Goal: Transaction & Acquisition: Purchase product/service

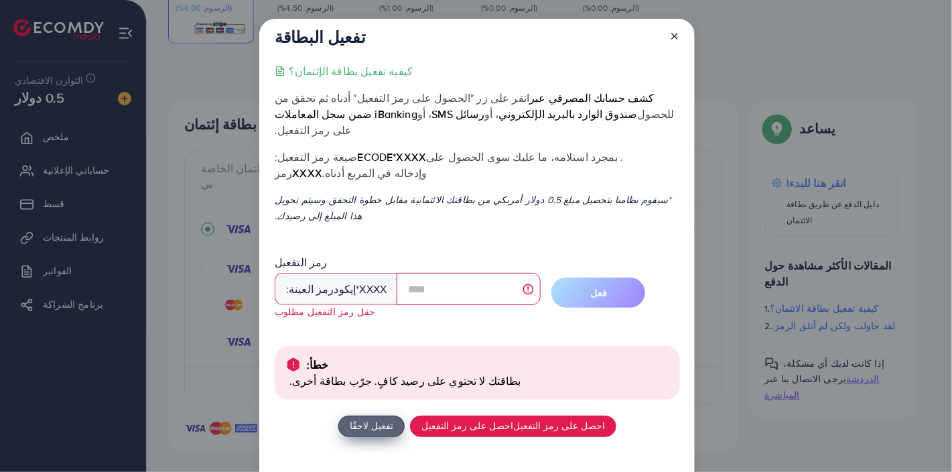
scroll to position [50, 0]
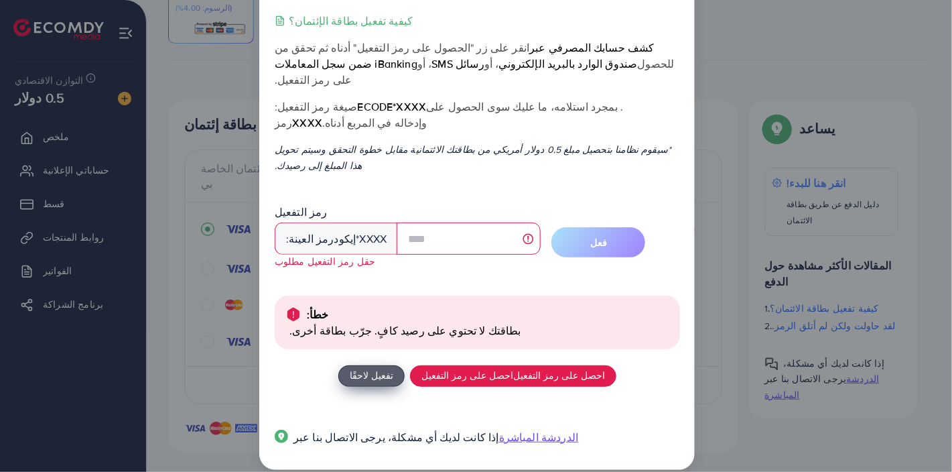
click at [373, 368] on font "تفعيل لاحقًا" at bounding box center [372, 375] width 44 height 14
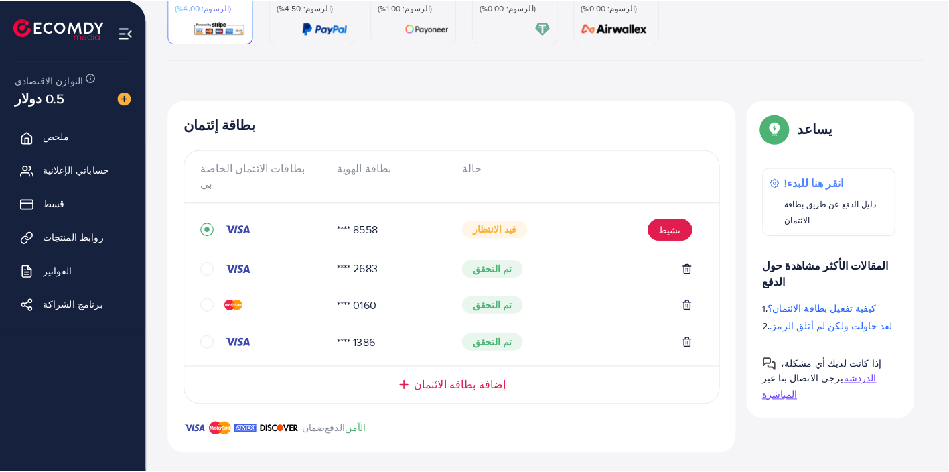
scroll to position [0, 0]
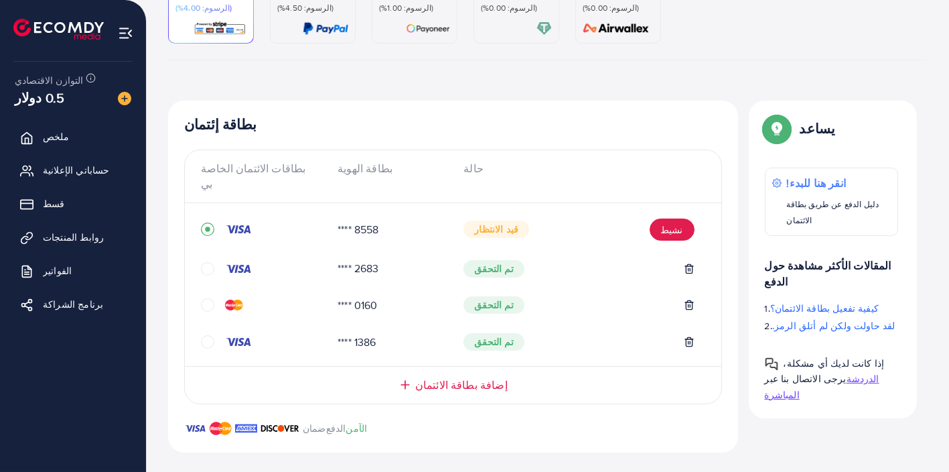
click at [456, 377] on font "إضافة بطاقة الائتمان" at bounding box center [461, 384] width 92 height 15
drag, startPoint x: 948, startPoint y: 173, endPoint x: 932, endPoint y: 204, distance: 34.8
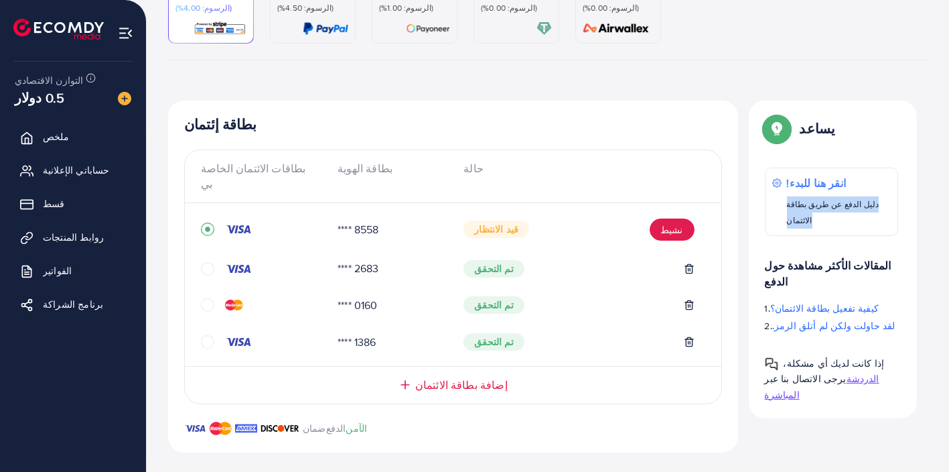
click at [932, 204] on div "العودة إلى تخصيص الرصيد بطاقة إئتمان (الرسوم: 4.00%) باي بال (الرسوم: 4.50%) با…" at bounding box center [548, 168] width 802 height 644
click at [932, 204] on div "بطاقة إئتمان (الرسوم: 4.00%) باي بال (الرسوم: 4.50%) بايونير (الرسوم: 1.00%) تي…" at bounding box center [547, 223] width 781 height 492
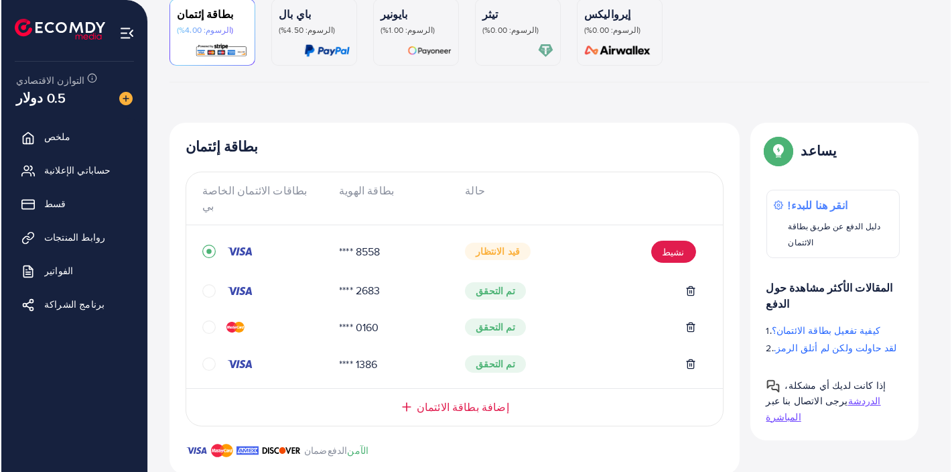
scroll to position [155, 0]
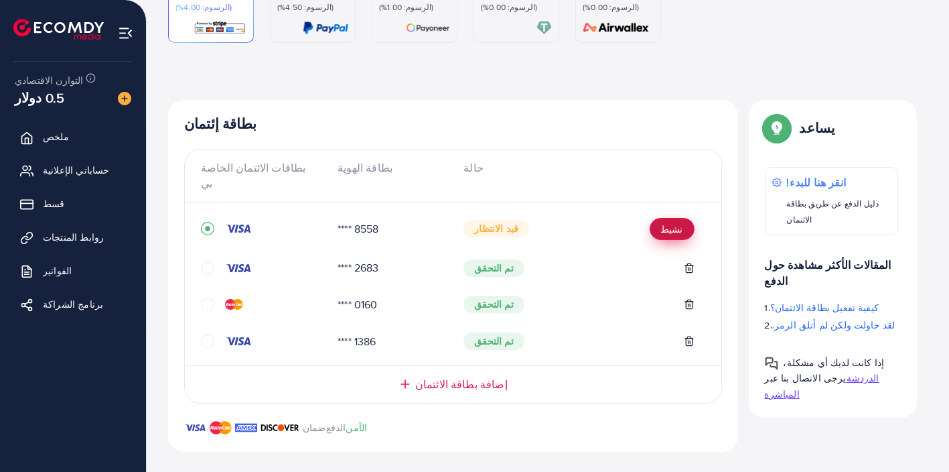
click at [684, 218] on button "نشيط" at bounding box center [672, 229] width 45 height 22
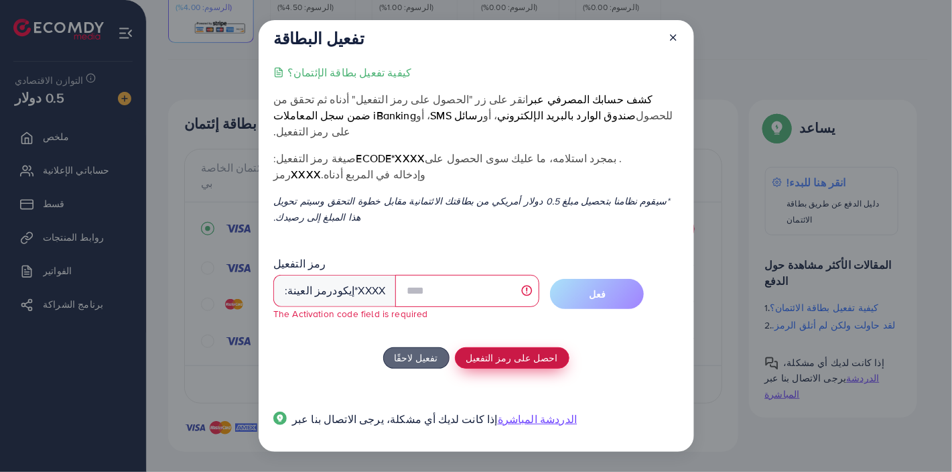
click at [497, 350] on font "احصل على رمز التفعيل" at bounding box center [512, 357] width 92 height 14
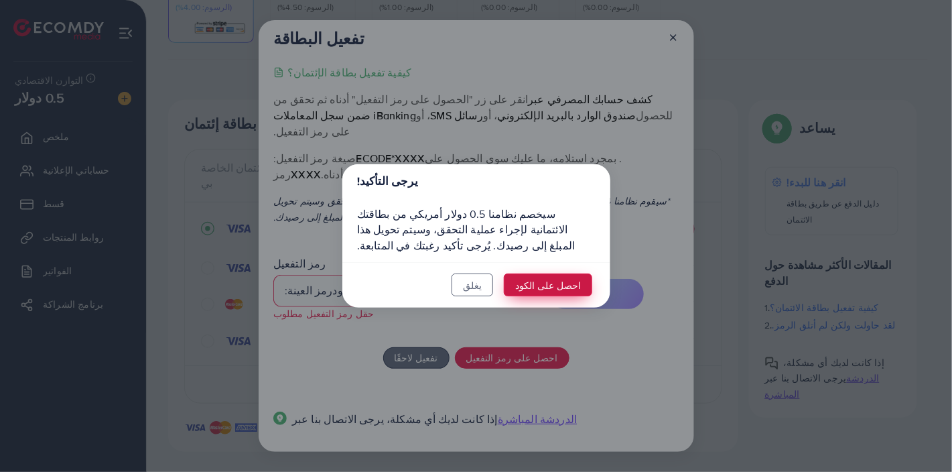
click at [549, 287] on font "احصل على الكود" at bounding box center [548, 285] width 66 height 14
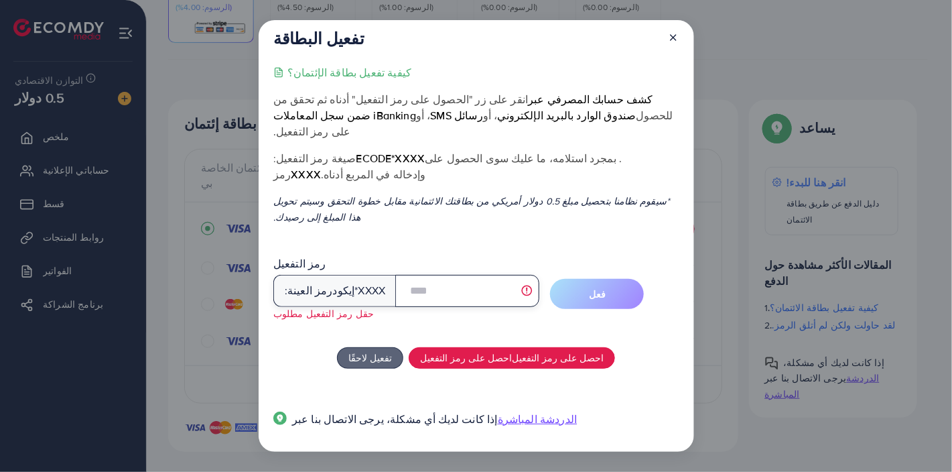
click at [437, 278] on input "text" at bounding box center [467, 291] width 144 height 32
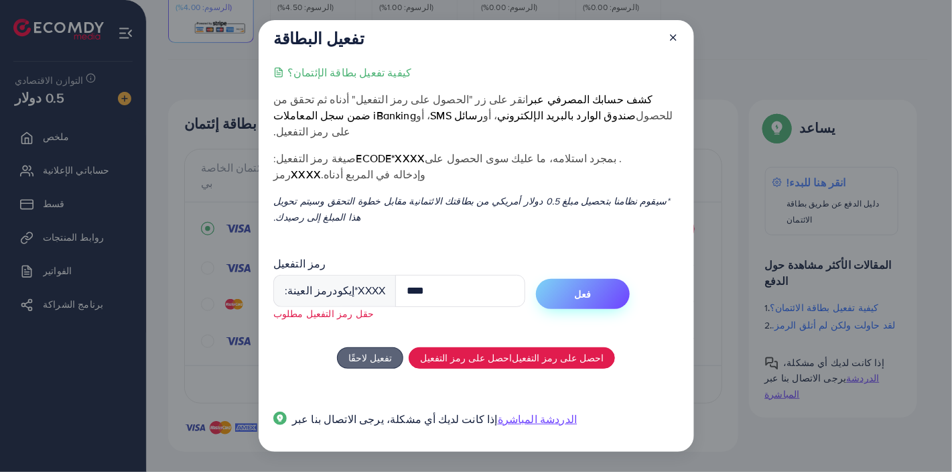
click at [577, 287] on font "فعل" at bounding box center [583, 293] width 17 height 13
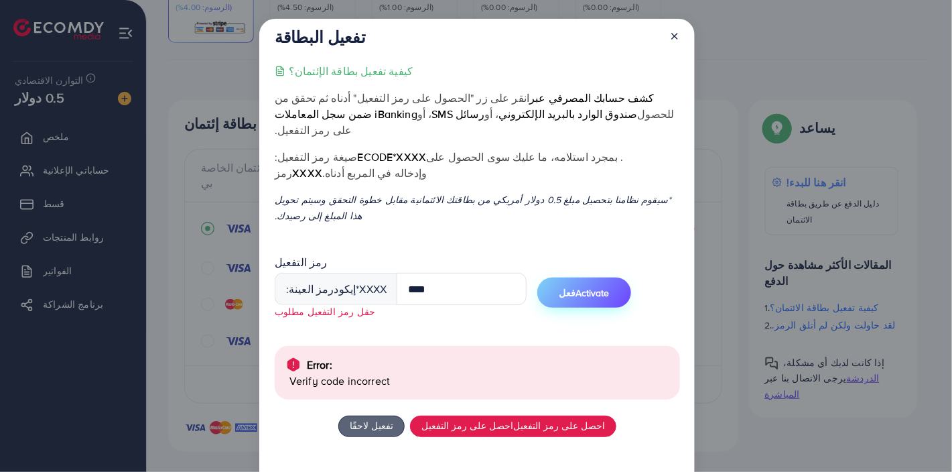
scroll to position [50, 0]
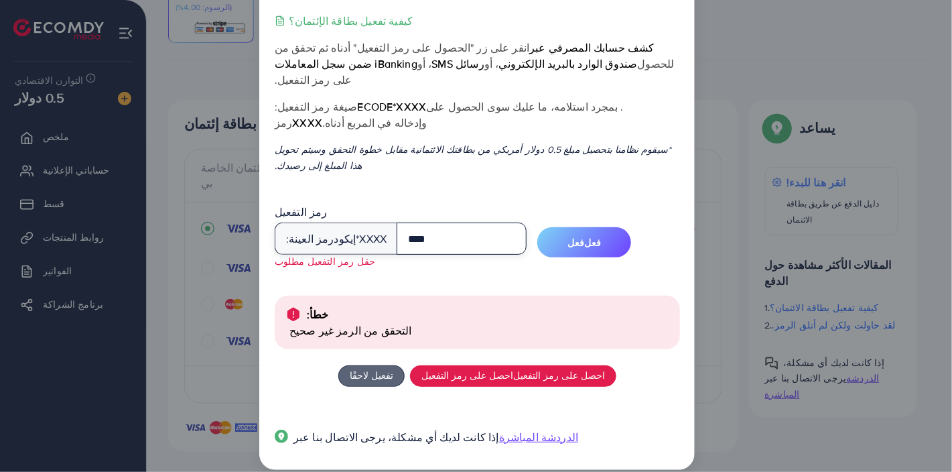
click at [473, 224] on input "****" at bounding box center [462, 238] width 130 height 32
type input "*"
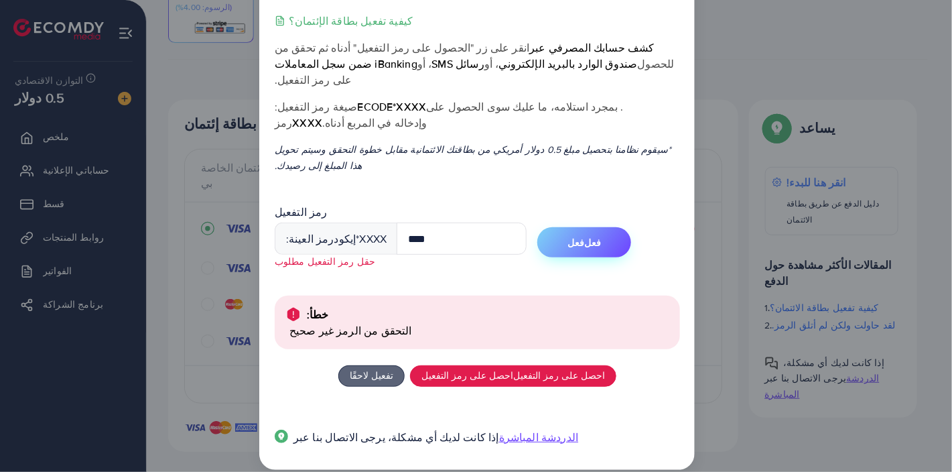
click at [584, 236] on font "فعل" at bounding box center [592, 242] width 17 height 13
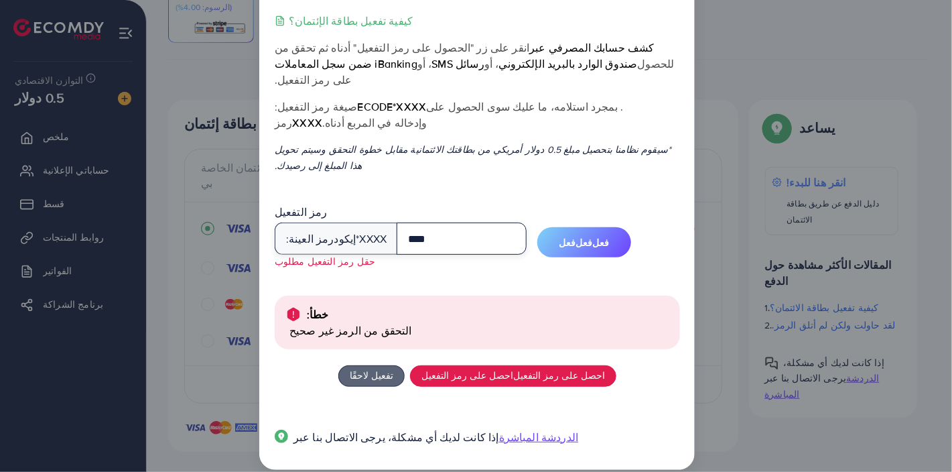
click at [438, 227] on input "****" at bounding box center [462, 238] width 130 height 32
type input "*"
type input "****"
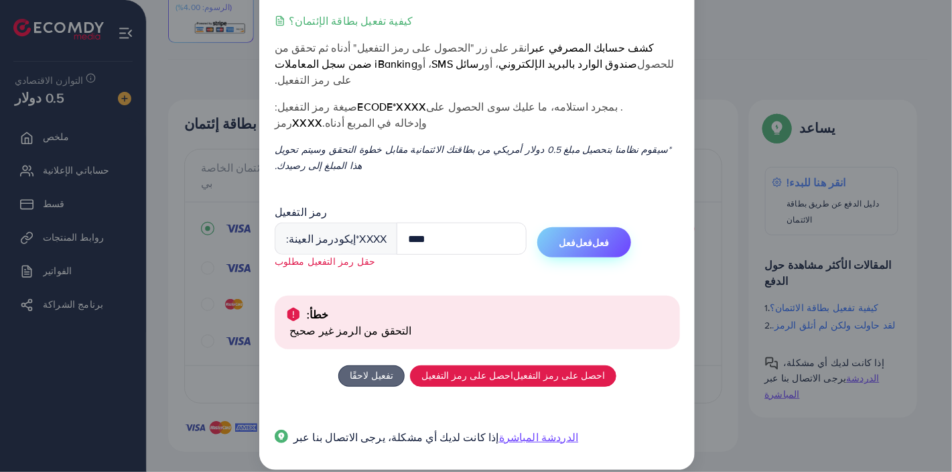
click at [563, 236] on font "فعل" at bounding box center [567, 242] width 17 height 13
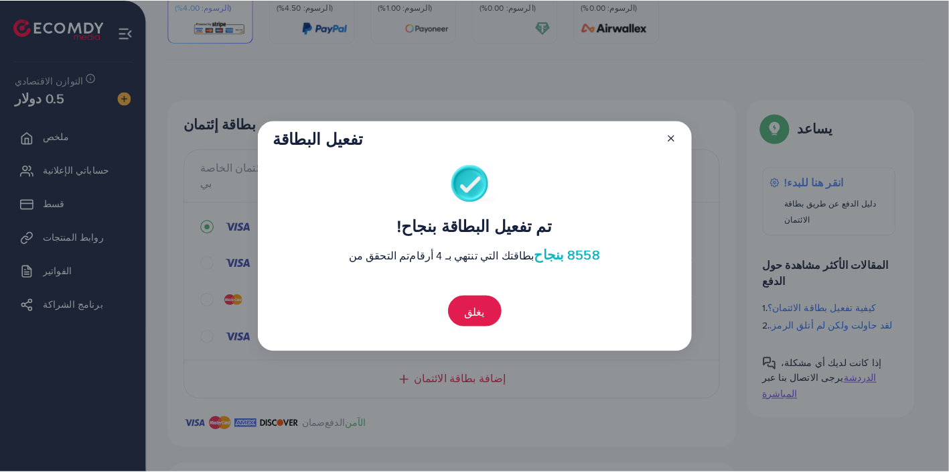
scroll to position [444, 0]
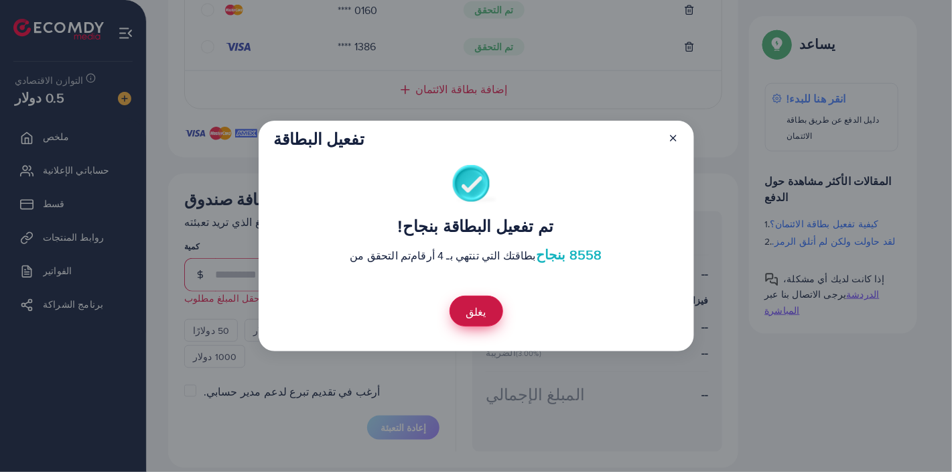
click at [480, 315] on font "يغلق" at bounding box center [476, 311] width 20 height 15
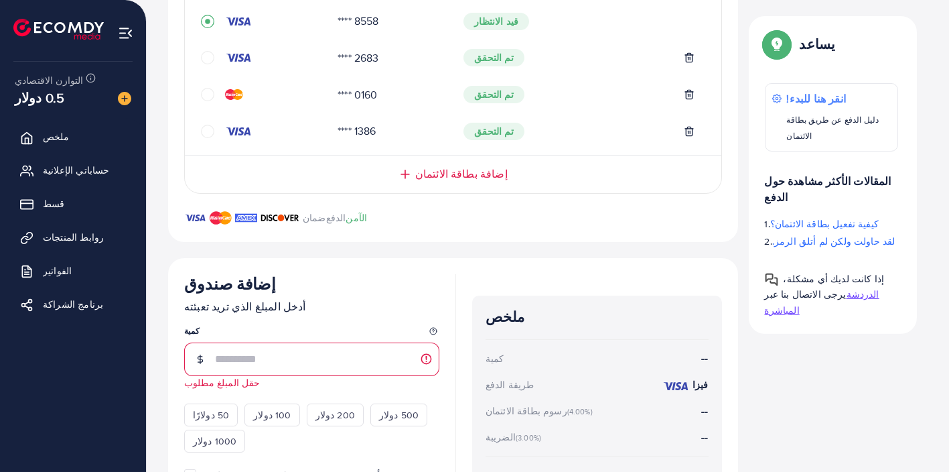
scroll to position [367, 0]
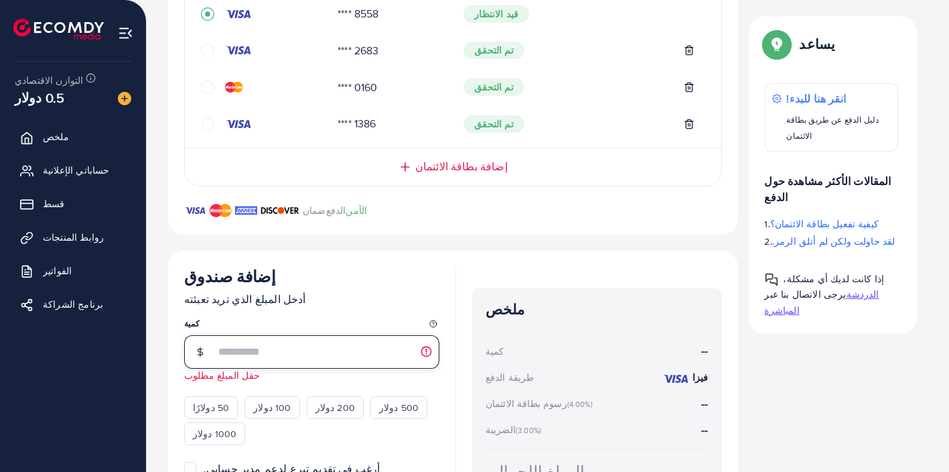
click at [231, 335] on input "number" at bounding box center [327, 351] width 224 height 33
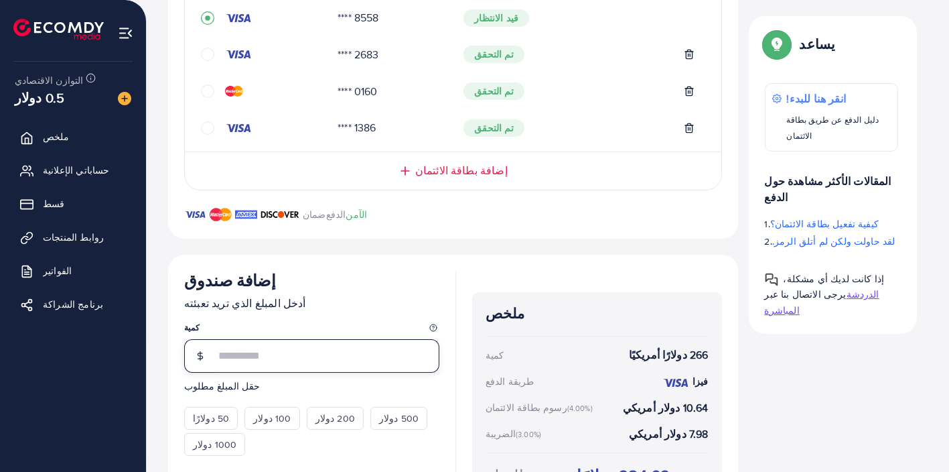
scroll to position [444, 0]
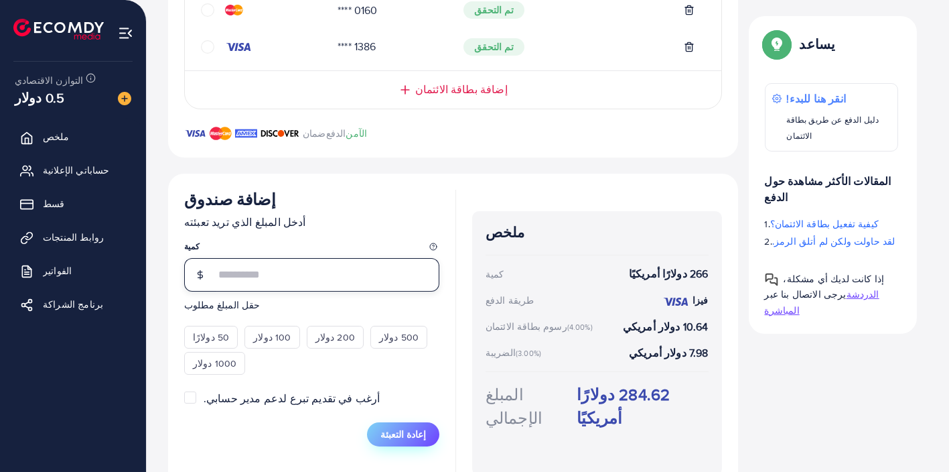
type input "***"
click at [403, 427] on font "إعادة التعبئة" at bounding box center [403, 433] width 46 height 13
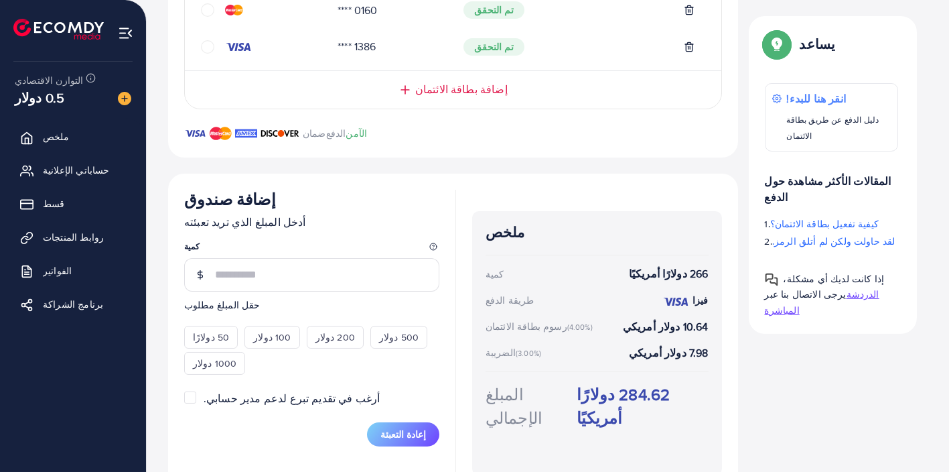
scroll to position [514, 0]
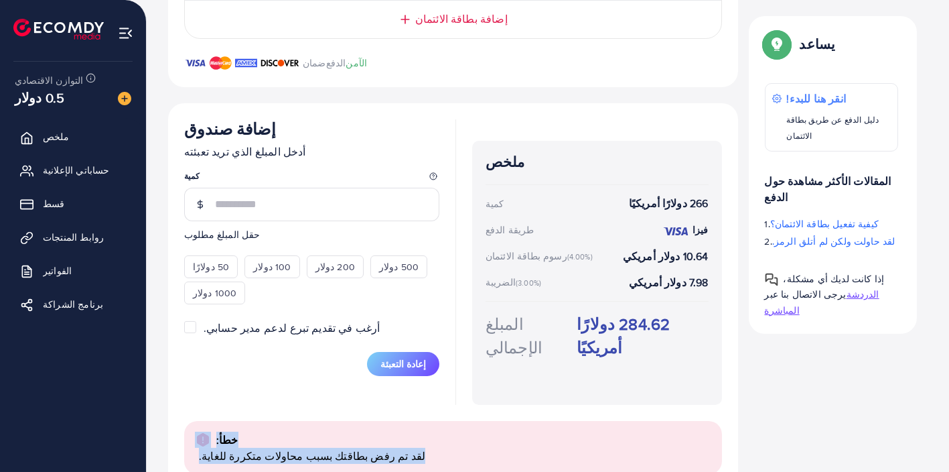
drag, startPoint x: 378, startPoint y: 418, endPoint x: 205, endPoint y: 389, distance: 175.8
click at [205, 421] on div "خطأ: لقد تم رفض بطاقتك بسبب محاولات متكررة للغاية." at bounding box center [453, 448] width 538 height 54
click at [277, 431] on div "خطأ:" at bounding box center [453, 439] width 516 height 16
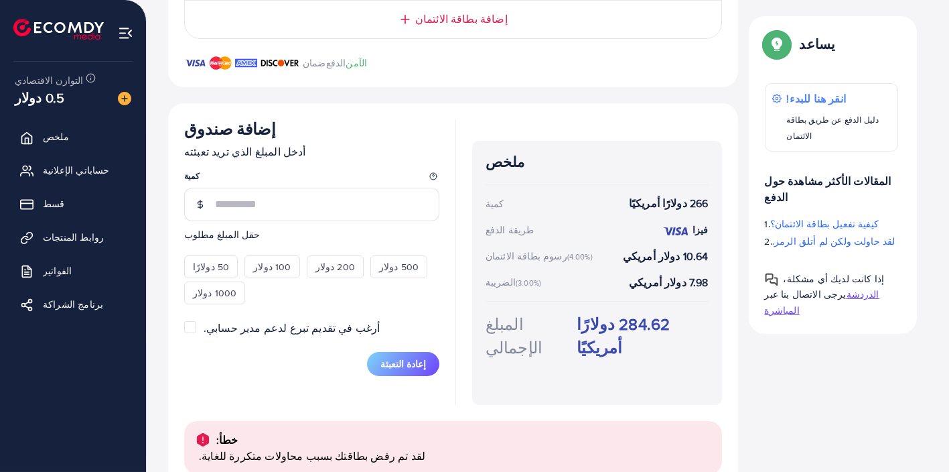
scroll to position [197, 0]
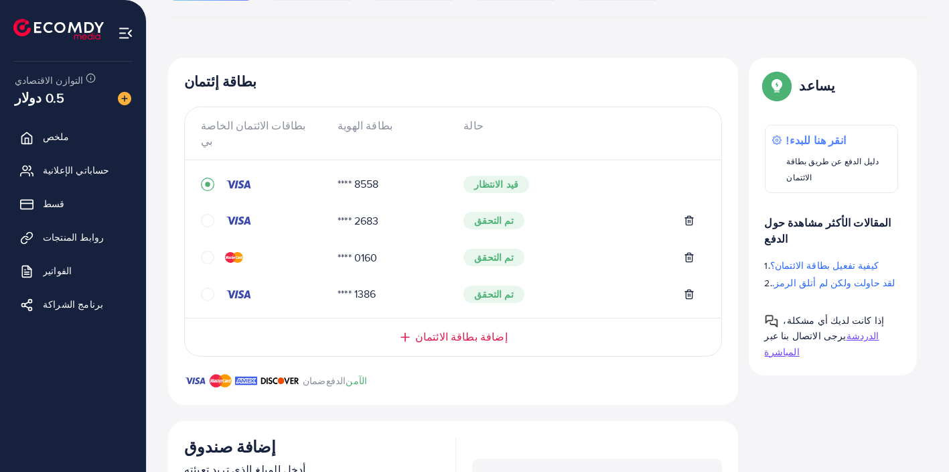
click at [434, 329] on font "إضافة بطاقة الائتمان" at bounding box center [461, 336] width 92 height 15
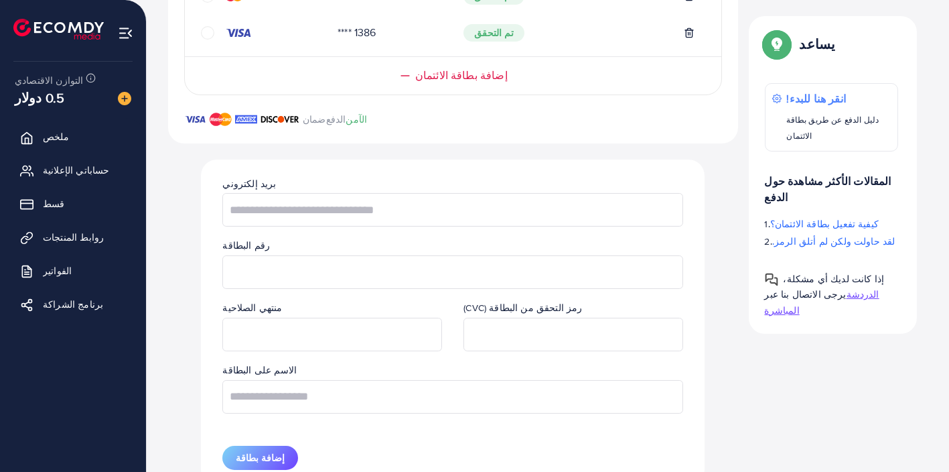
scroll to position [486, 0]
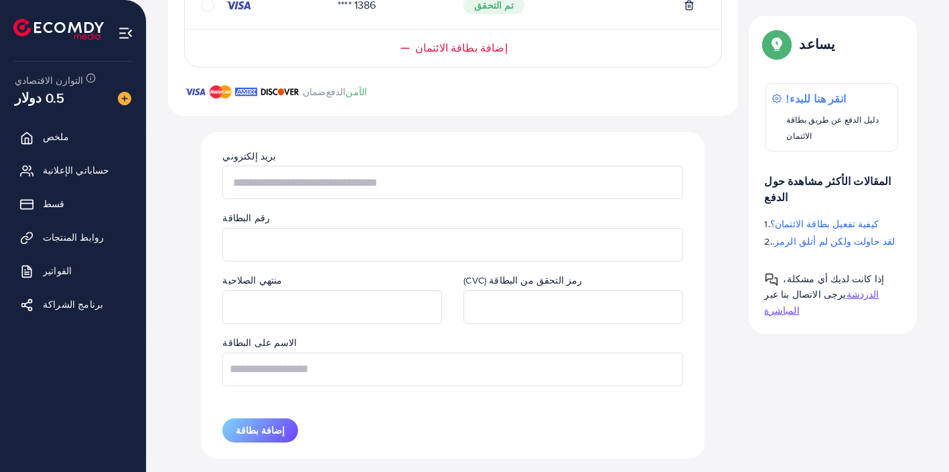
click at [320, 169] on input "text" at bounding box center [452, 181] width 461 height 33
click at [338, 353] on input "text" at bounding box center [452, 368] width 461 height 33
type input "**********"
click at [336, 173] on input "text" at bounding box center [452, 181] width 461 height 33
type input "*"
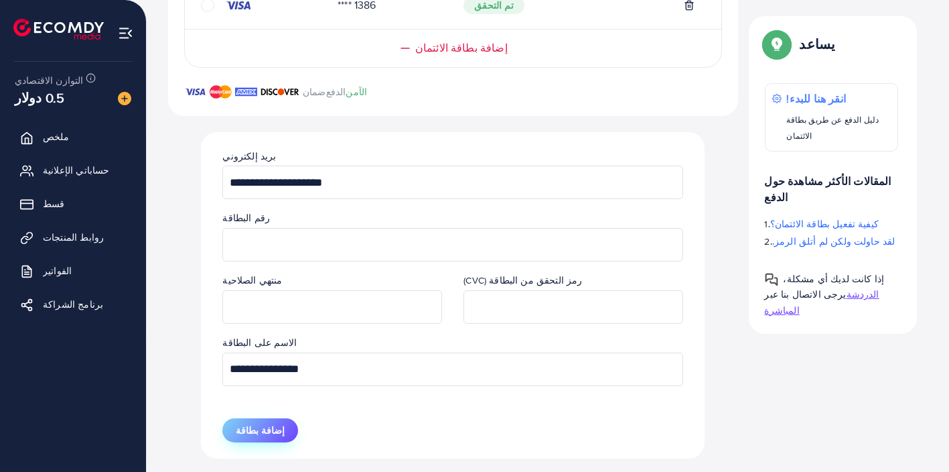
type input "**********"
click at [261, 423] on font "إضافة بطاقة" at bounding box center [260, 429] width 49 height 13
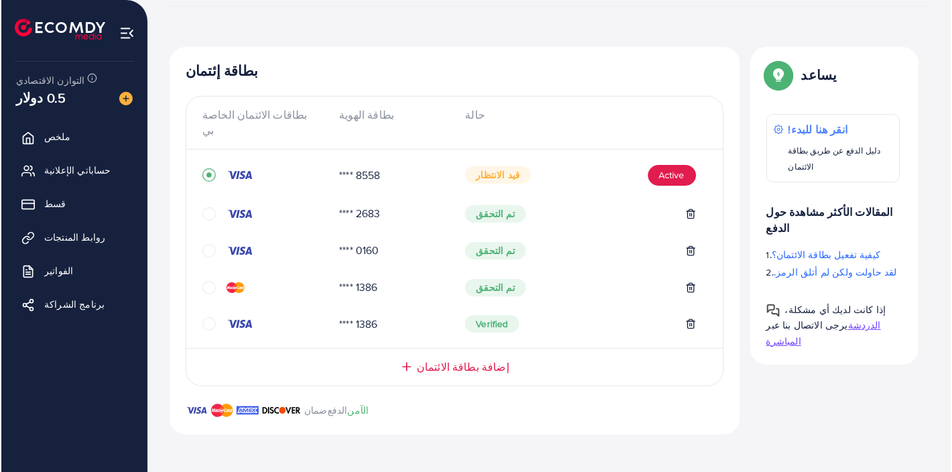
scroll to position [191, 0]
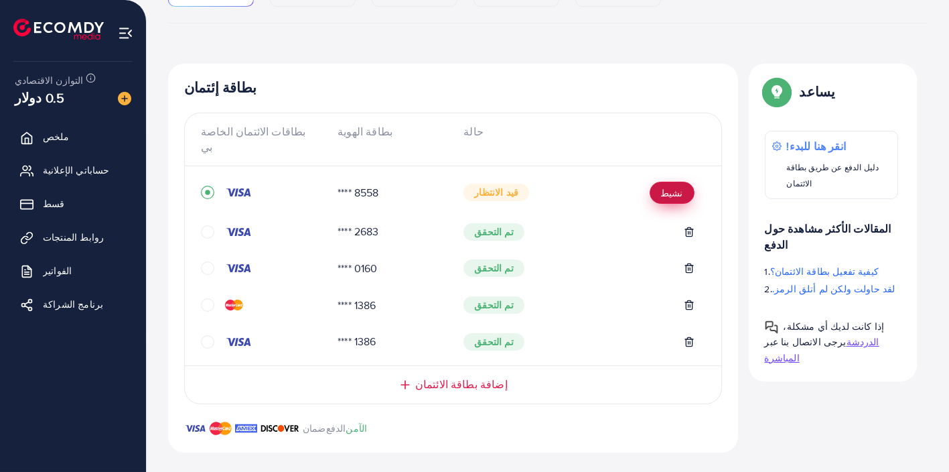
click at [671, 182] on button "نشيط" at bounding box center [672, 193] width 45 height 22
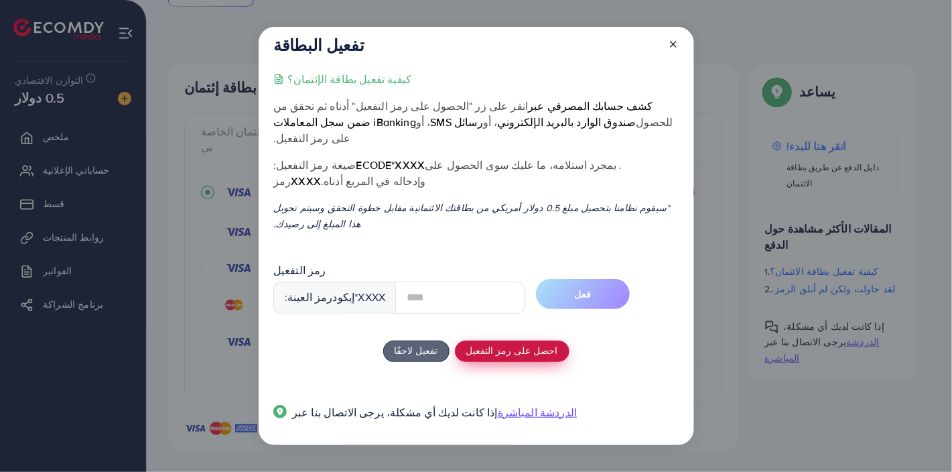
click at [514, 340] on button "احصل على رمز التفعيل" at bounding box center [512, 350] width 115 height 21
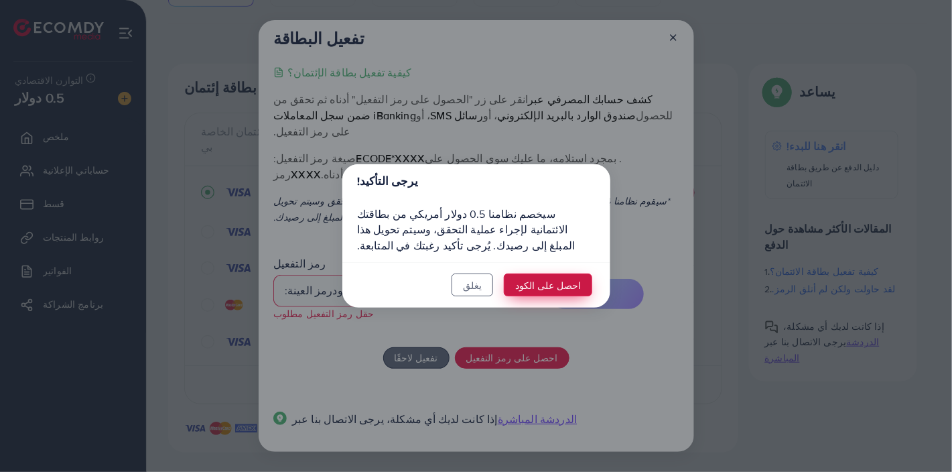
click at [537, 282] on font "احصل على الكود" at bounding box center [548, 285] width 66 height 14
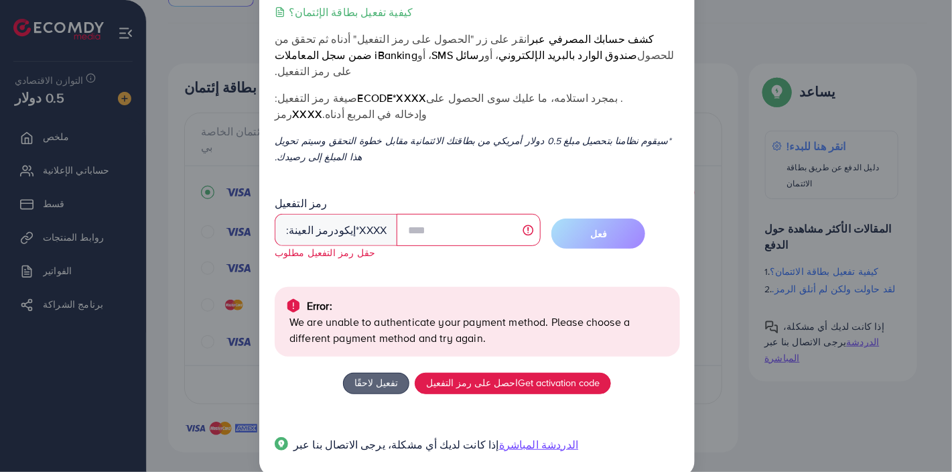
scroll to position [50, 0]
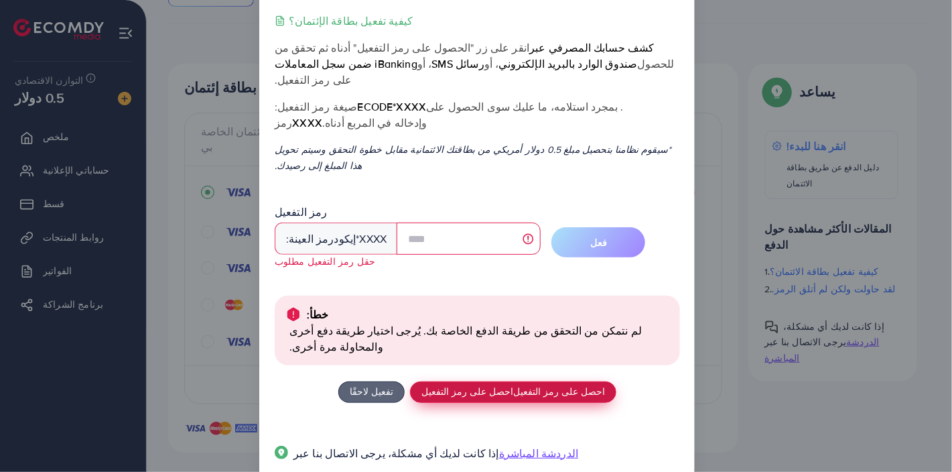
click at [513, 384] on font "احصل على رمز التفعيل" at bounding box center [559, 391] width 92 height 14
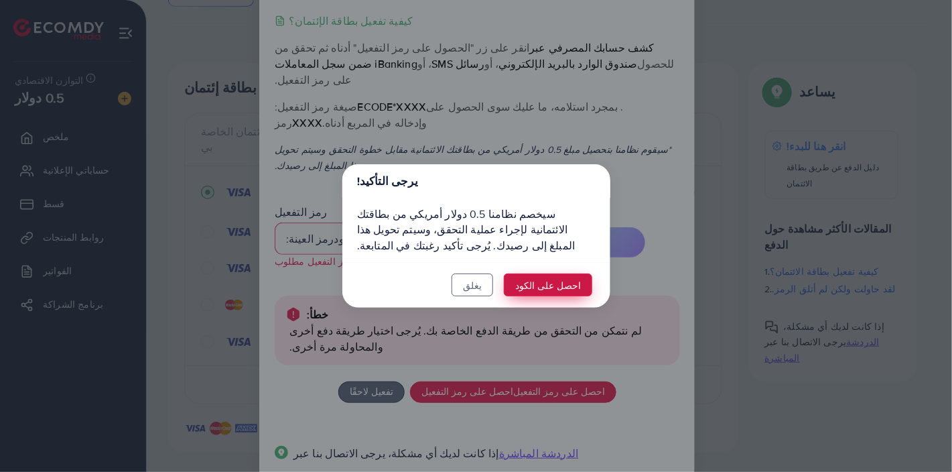
click at [545, 277] on font "احصل على الكود" at bounding box center [548, 284] width 66 height 14
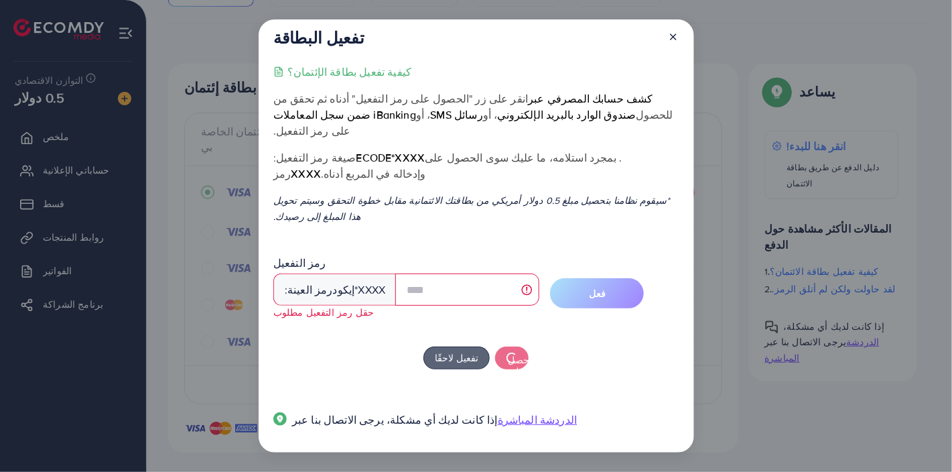
scroll to position [0, 0]
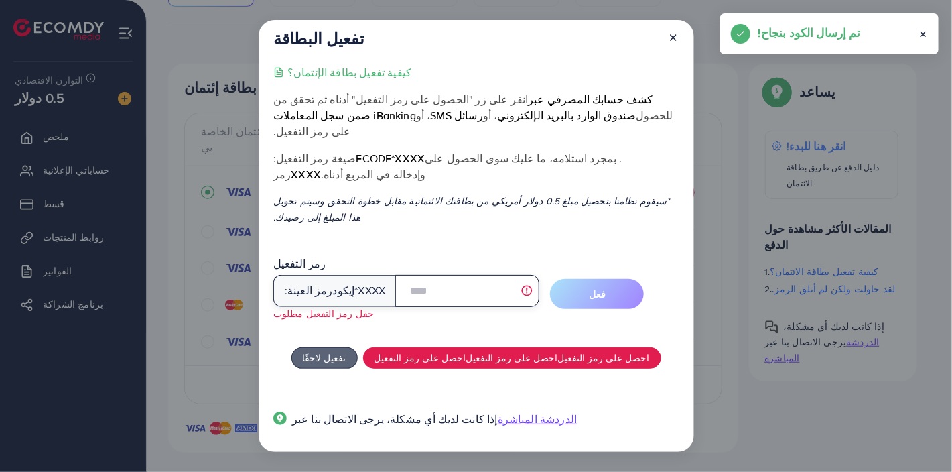
click at [429, 284] on input "text" at bounding box center [467, 291] width 144 height 32
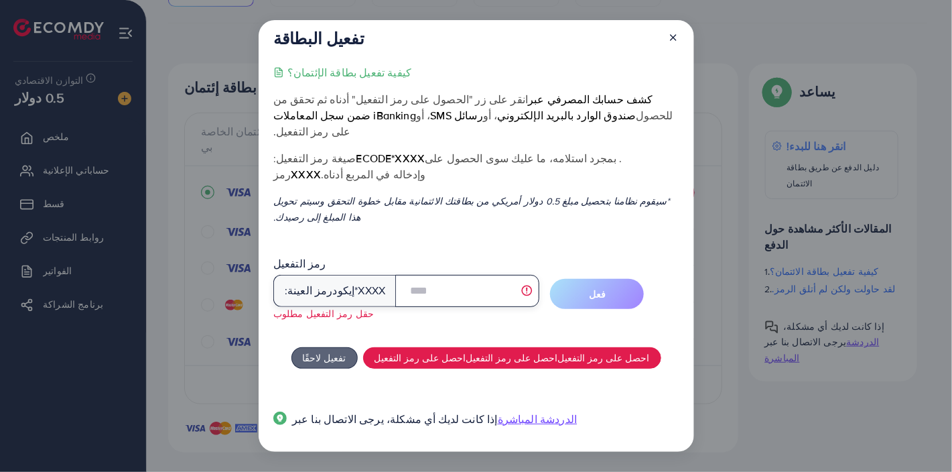
type input "*"
type input "****"
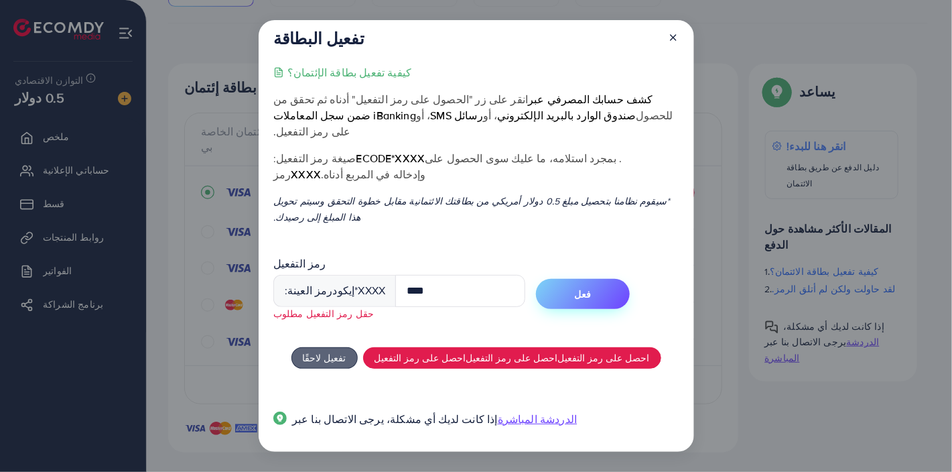
click at [602, 280] on button "فعل" at bounding box center [583, 294] width 94 height 30
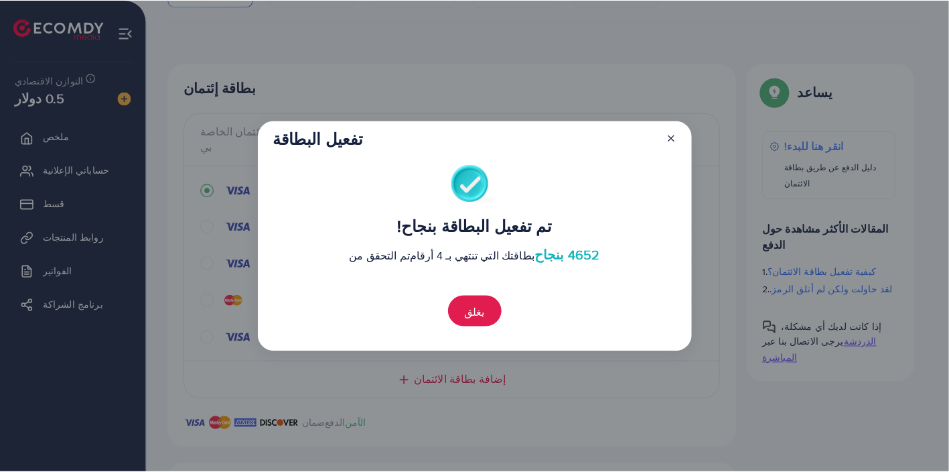
scroll to position [481, 0]
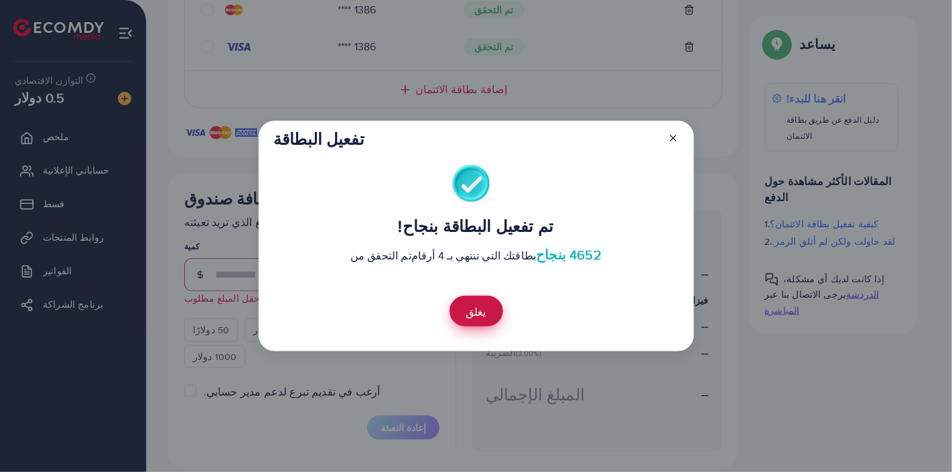
click at [483, 309] on font "يغلق" at bounding box center [476, 311] width 20 height 15
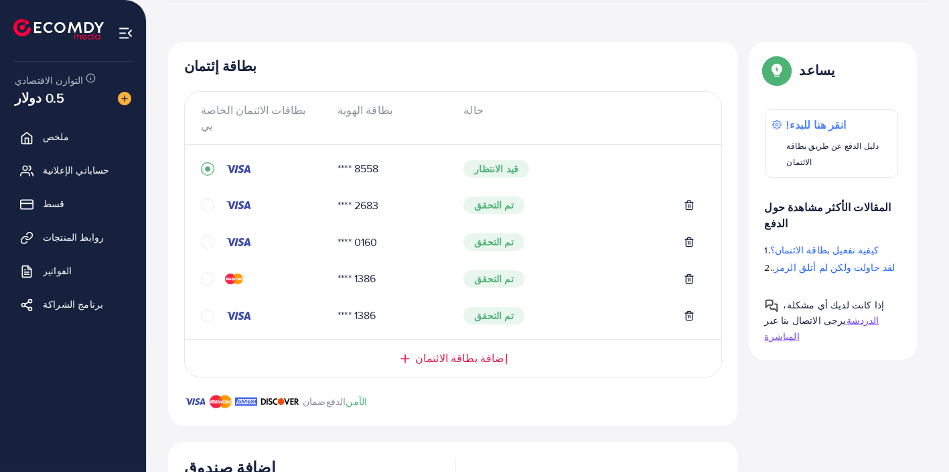
scroll to position [189, 0]
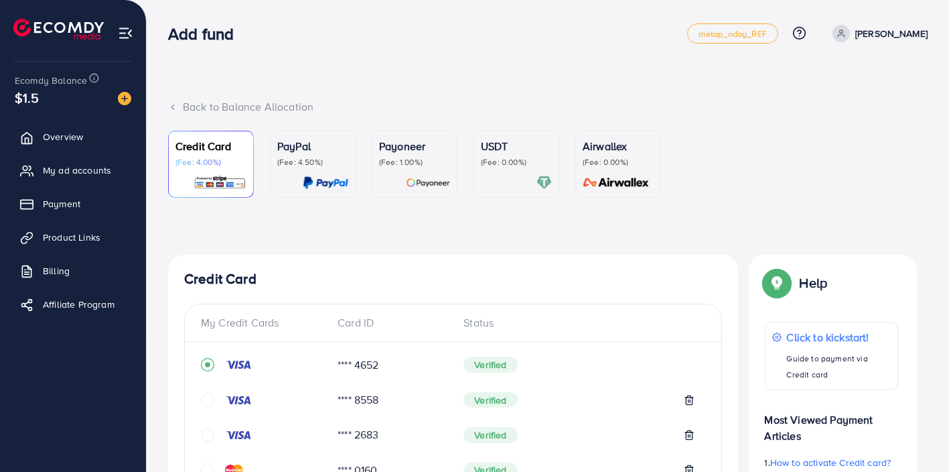
scroll to position [473, 0]
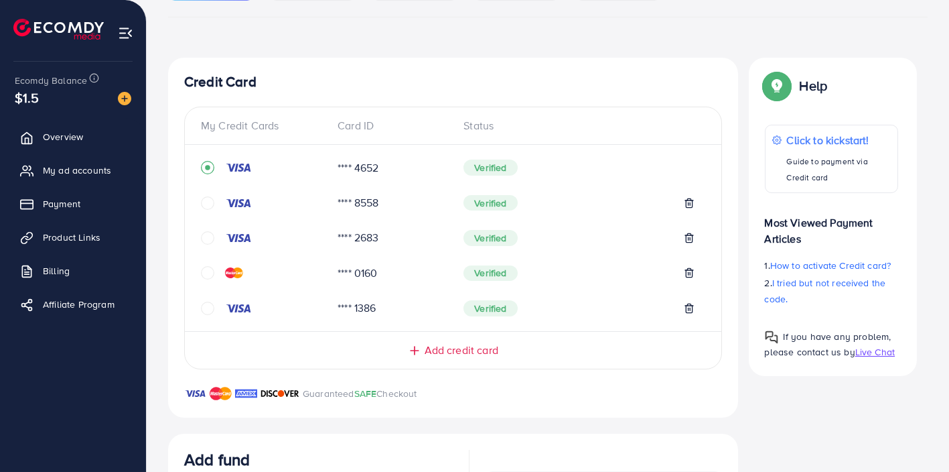
click at [949, 226] on html "Add fund metap_oday_REF Help Center Contact Support Plans and Pricing Term and …" at bounding box center [474, 39] width 949 height 472
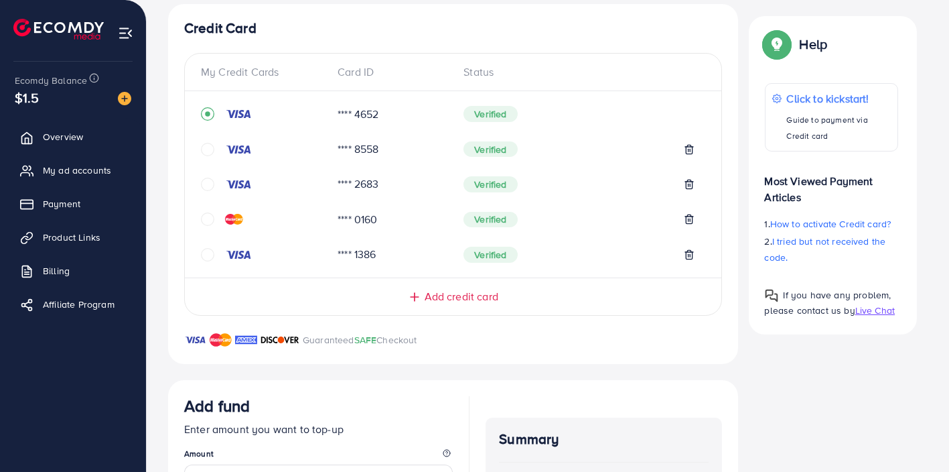
scroll to position [251, 0]
click at [210, 146] on icon "circle" at bounding box center [207, 148] width 13 height 13
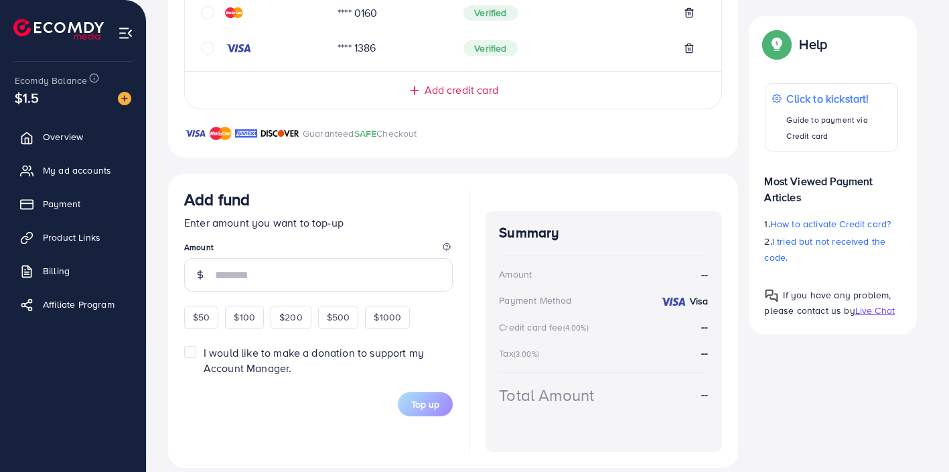
scroll to position [473, 0]
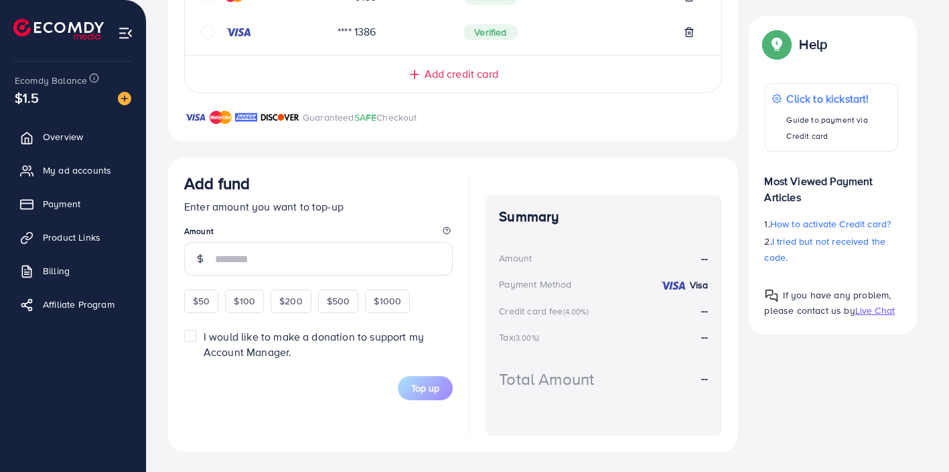
click at [261, 253] on input "number" at bounding box center [334, 258] width 238 height 33
type input "*"
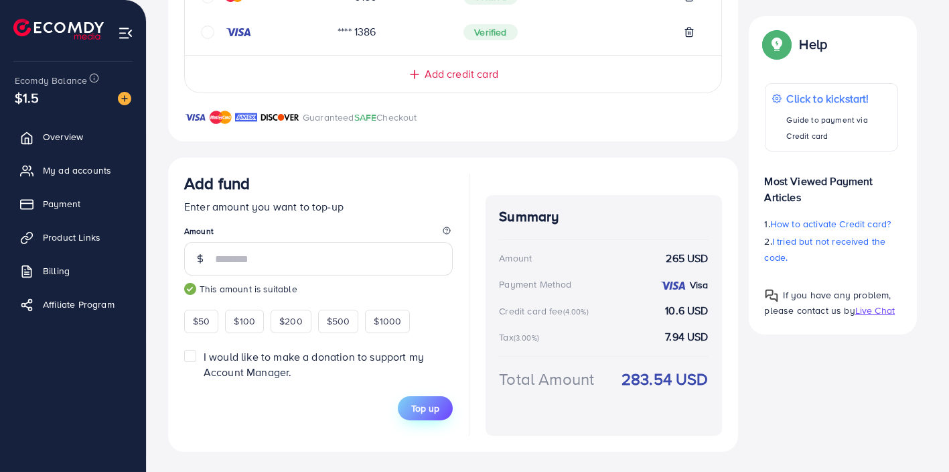
type input "***"
click at [425, 402] on span "Top up" at bounding box center [425, 407] width 28 height 13
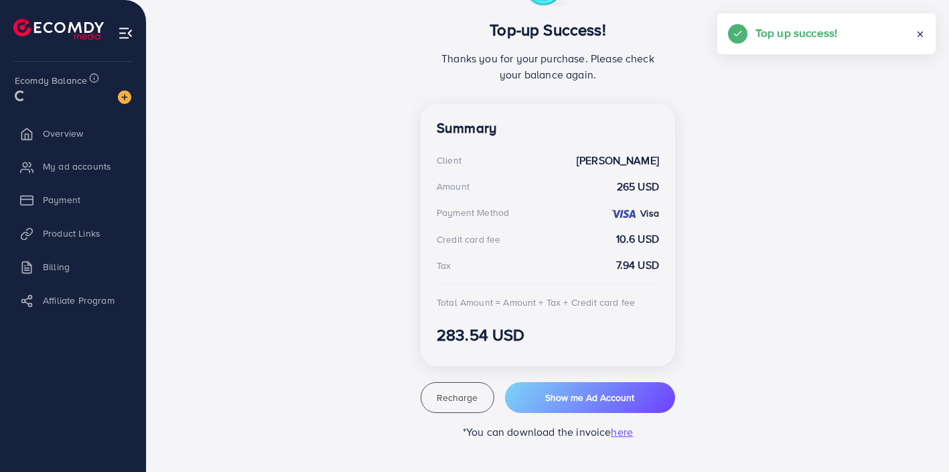
scroll to position [285, 0]
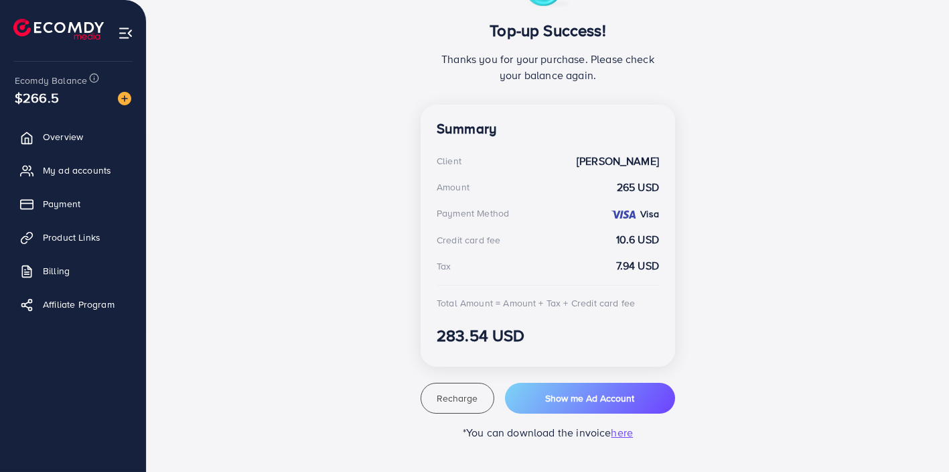
click at [319, 311] on div "Top-up Success! Thanks you for your purchase. Please check your balance again. …" at bounding box center [548, 204] width 760 height 471
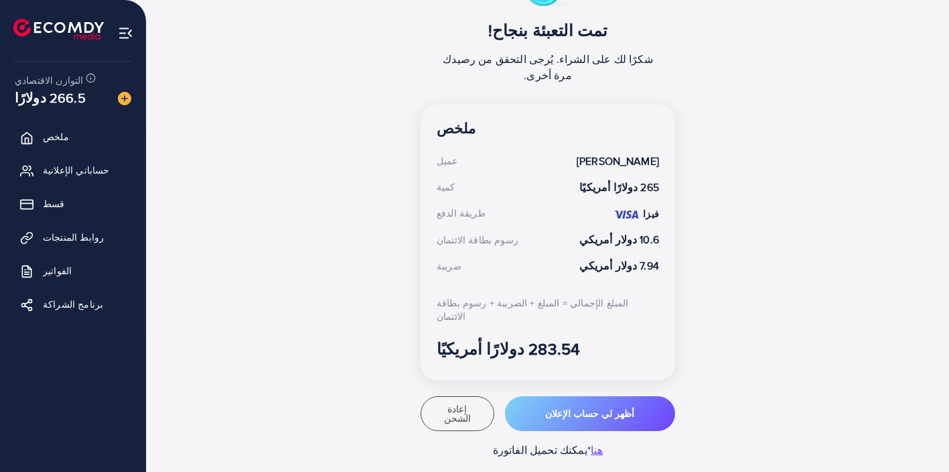
scroll to position [269, 0]
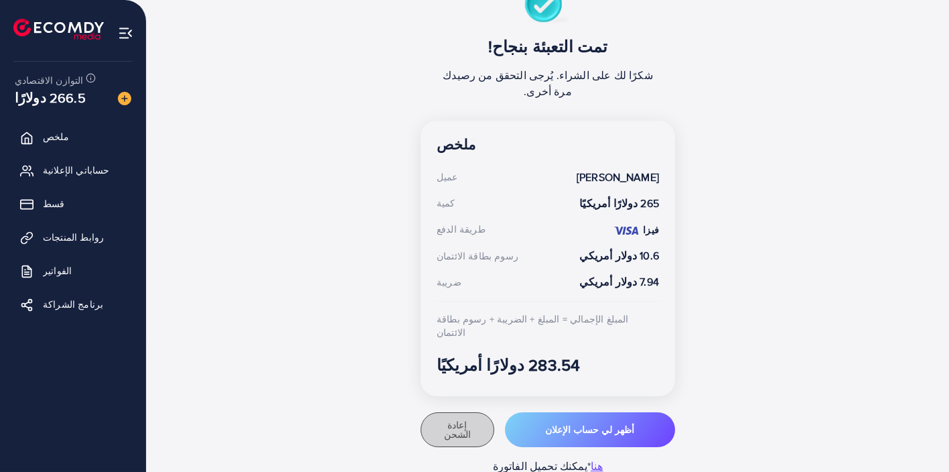
click at [456, 418] on font "إعادة الشحن" at bounding box center [457, 429] width 27 height 23
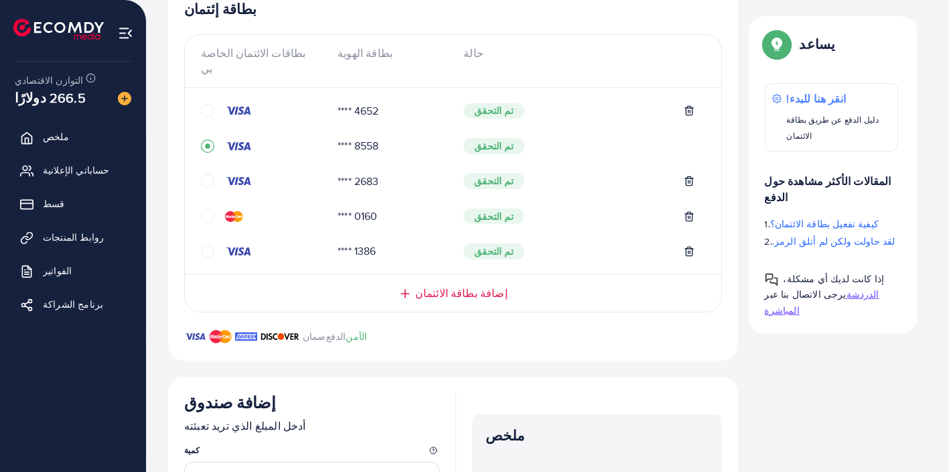
click at [212, 104] on icon "دائرة" at bounding box center [207, 110] width 13 height 13
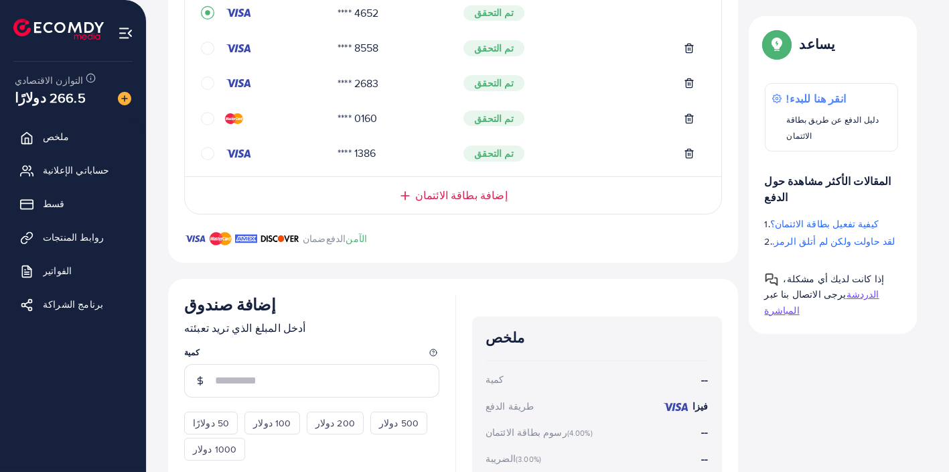
scroll to position [378, 0]
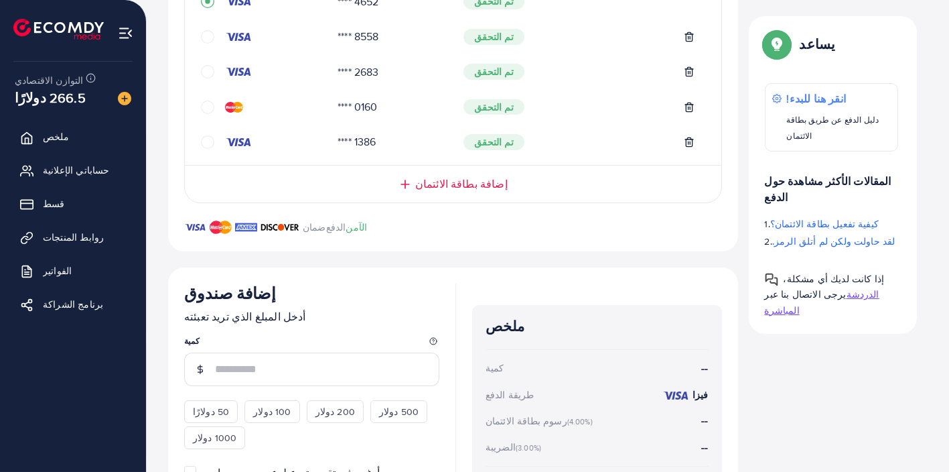
click at [344, 352] on input "number" at bounding box center [327, 368] width 224 height 33
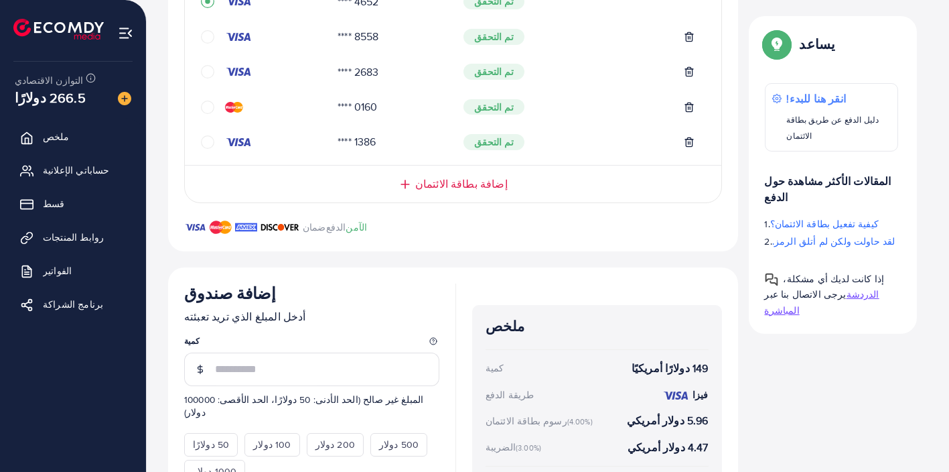
scroll to position [473, 0]
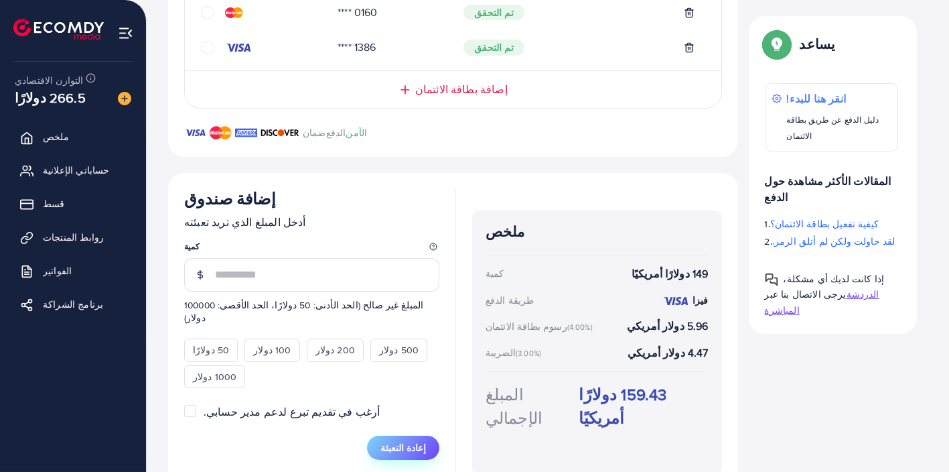
click at [405, 441] on font "إعادة التعبئة" at bounding box center [403, 447] width 46 height 13
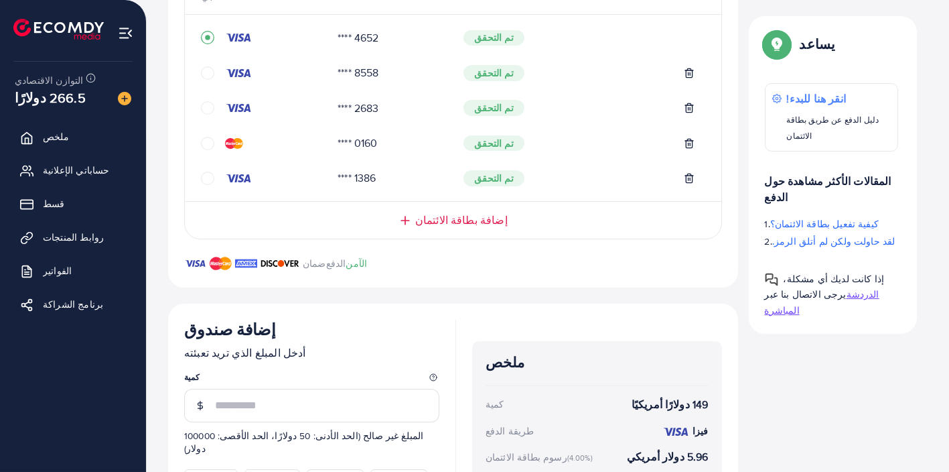
scroll to position [346, 0]
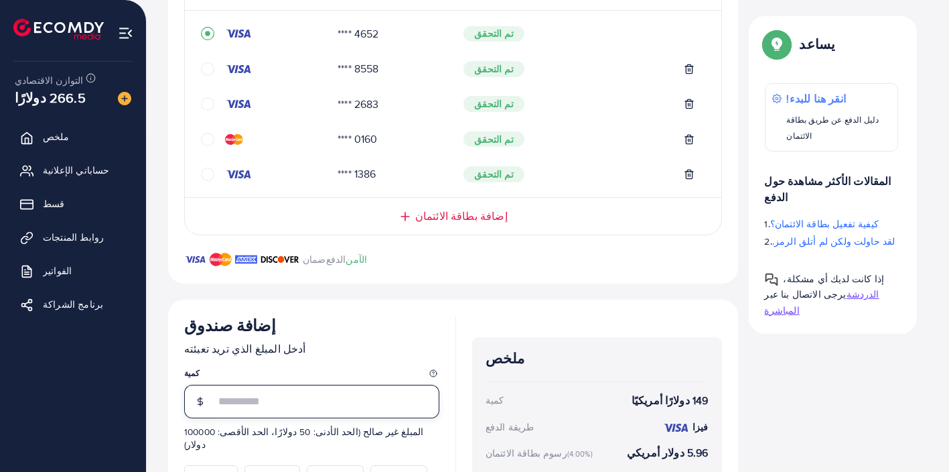
click at [277, 395] on input "***" at bounding box center [327, 400] width 224 height 33
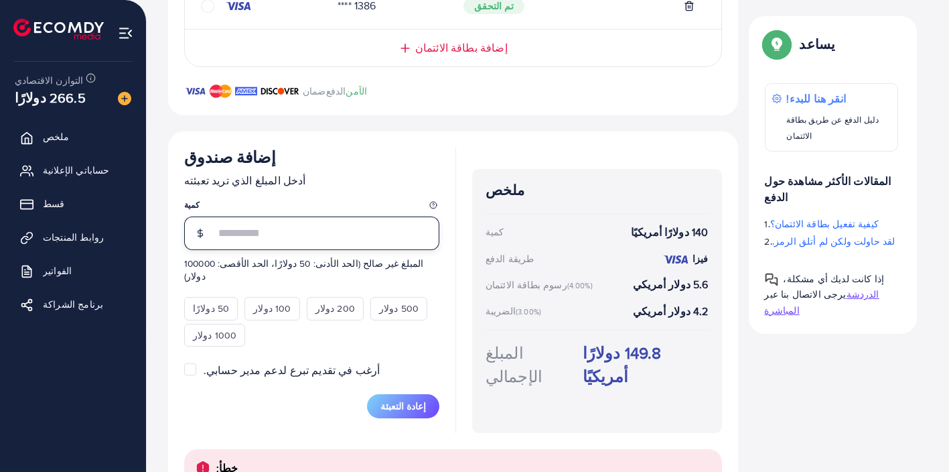
scroll to position [543, 0]
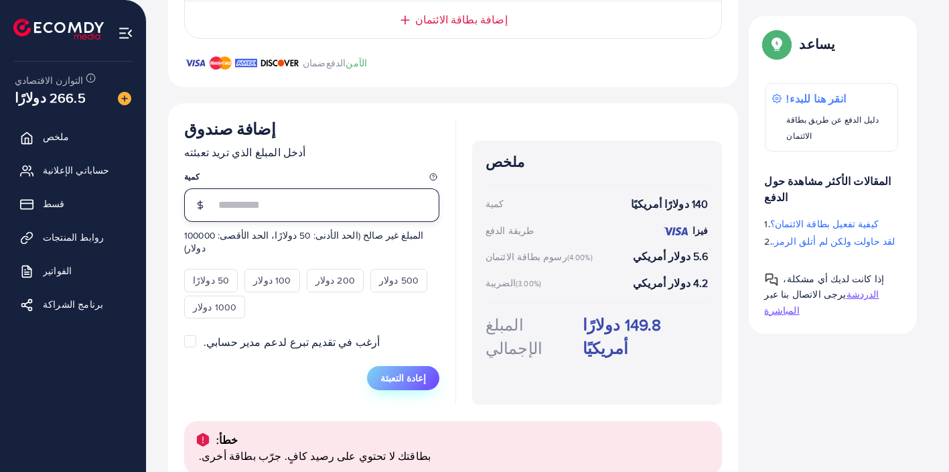
type input "***"
click at [420, 371] on font "إعادة التعبئة" at bounding box center [403, 377] width 46 height 13
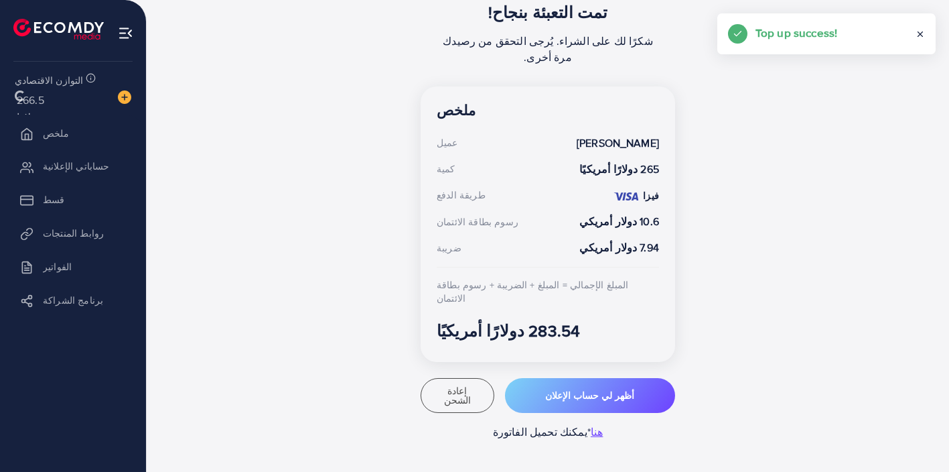
scroll to position [269, 0]
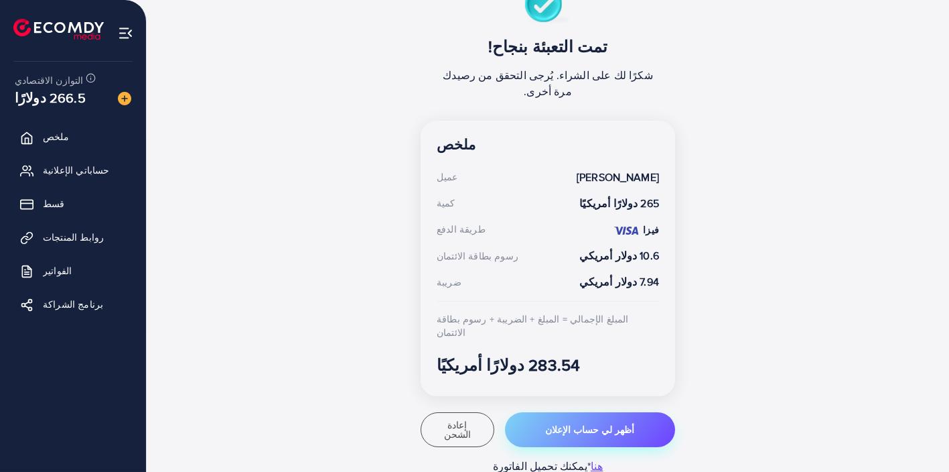
click at [564, 412] on button "أظهر لي حساب الإعلان" at bounding box center [590, 429] width 170 height 35
